Goal: Find specific page/section: Find specific page/section

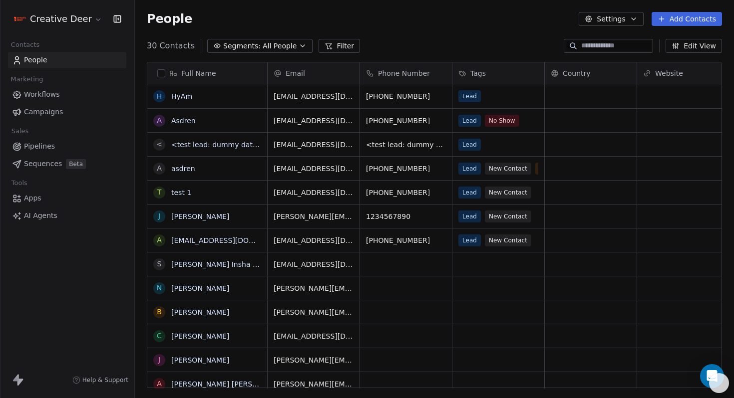
scroll to position [343, 591]
click at [180, 94] on link "HyAm" at bounding box center [181, 96] width 21 height 8
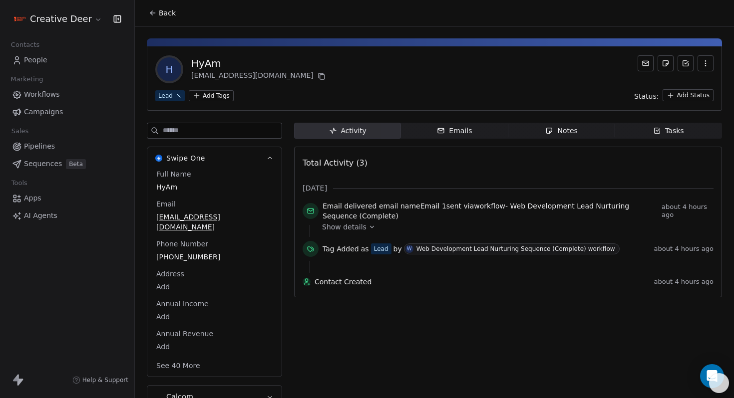
click at [472, 250] on div "Web Development Lead Nurturing Sequence (Complete) workflow" at bounding box center [515, 249] width 199 height 7
